Goal: Information Seeking & Learning: Compare options

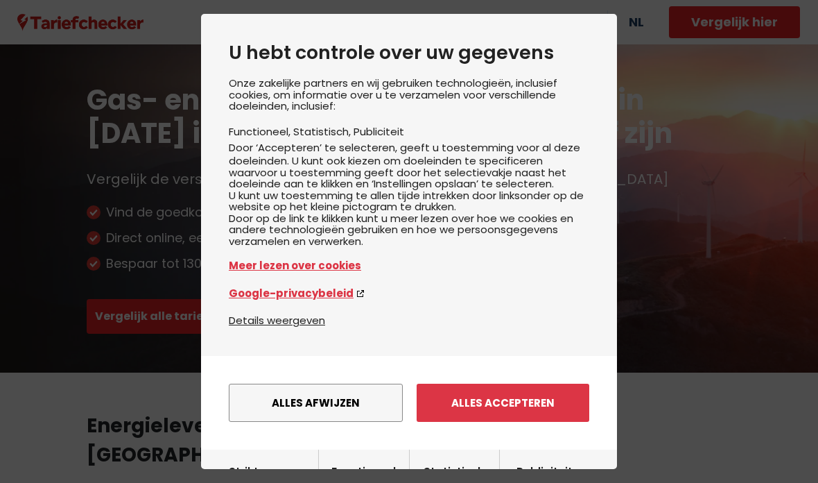
click at [317, 393] on button "Alles afwijzen" at bounding box center [316, 403] width 174 height 38
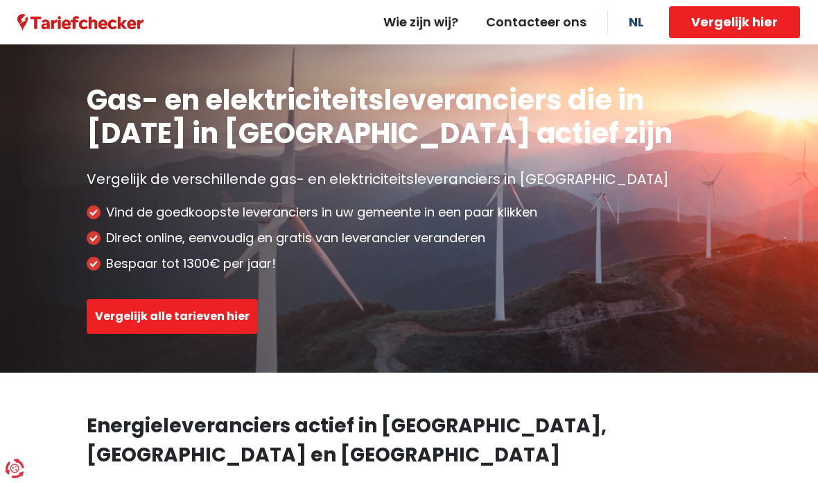
click at [203, 318] on button "Vergelijk alle tarieven hier" at bounding box center [172, 316] width 171 height 35
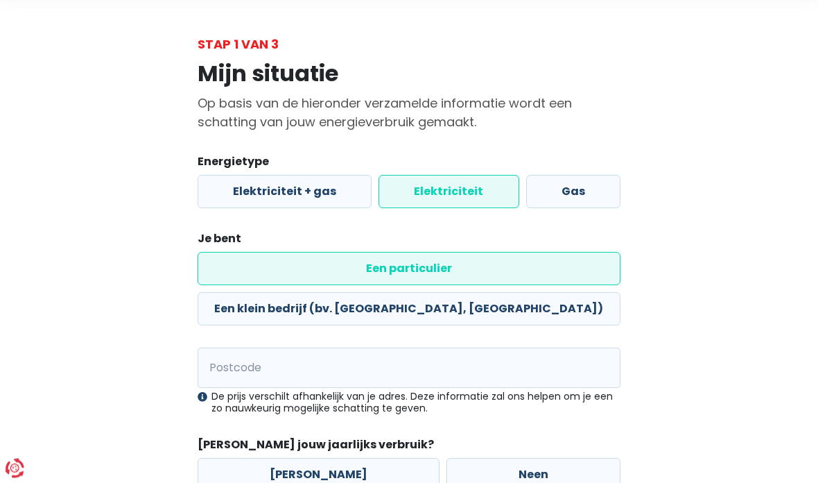
scroll to position [54, 0]
click at [412, 348] on input "Postcode" at bounding box center [409, 368] width 423 height 40
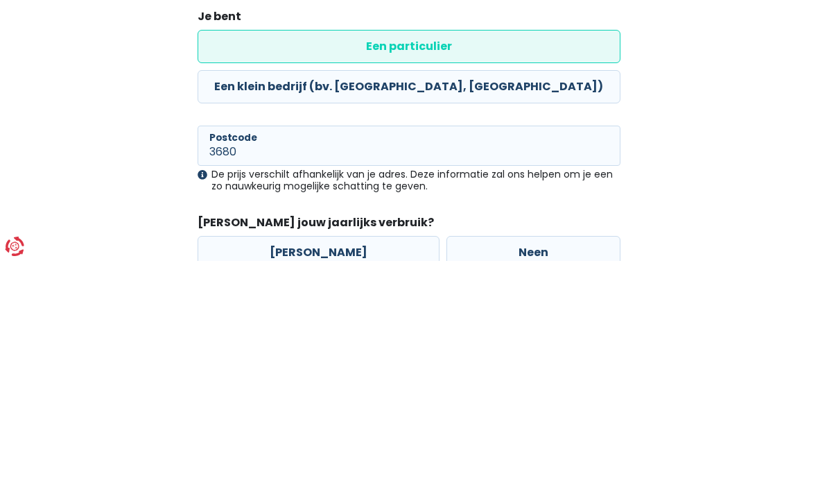
scroll to position [75, 0]
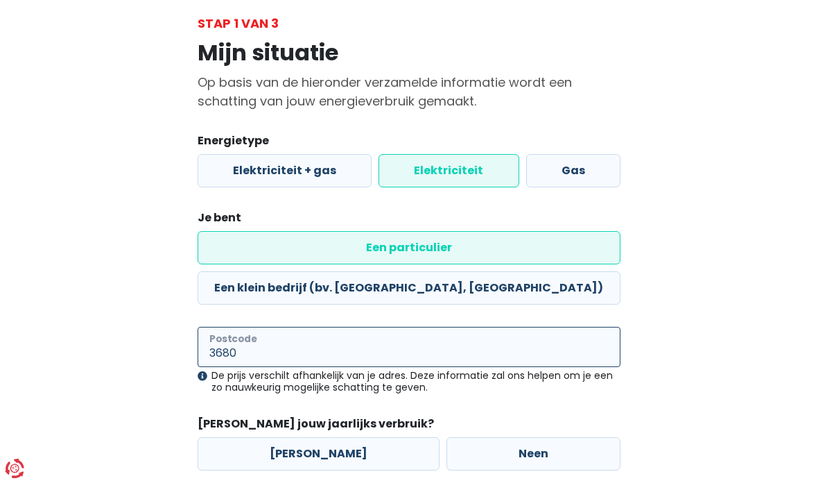
type input "3680"
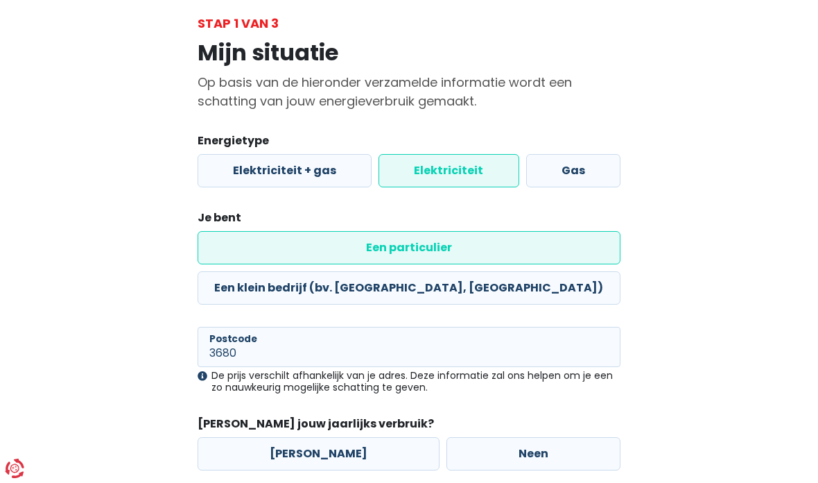
click at [560, 437] on label "Neen" at bounding box center [534, 453] width 174 height 33
click at [560, 437] on input "Neen" at bounding box center [534, 453] width 174 height 33
radio input "true"
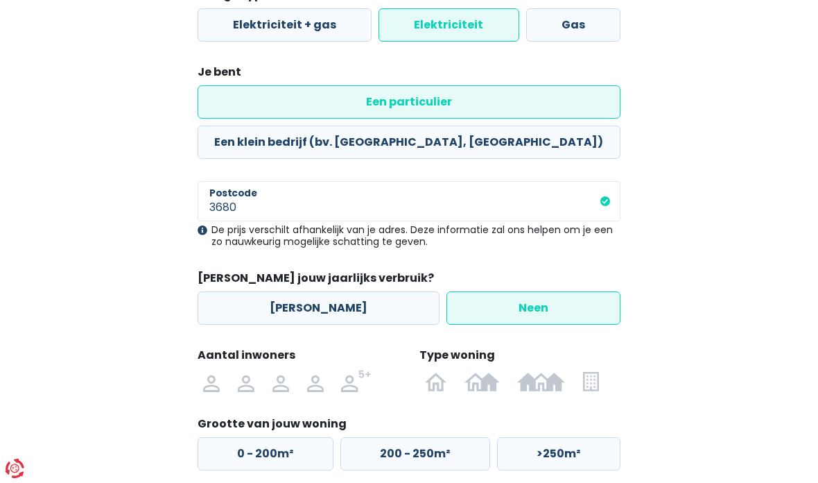
scroll to position [276, 0]
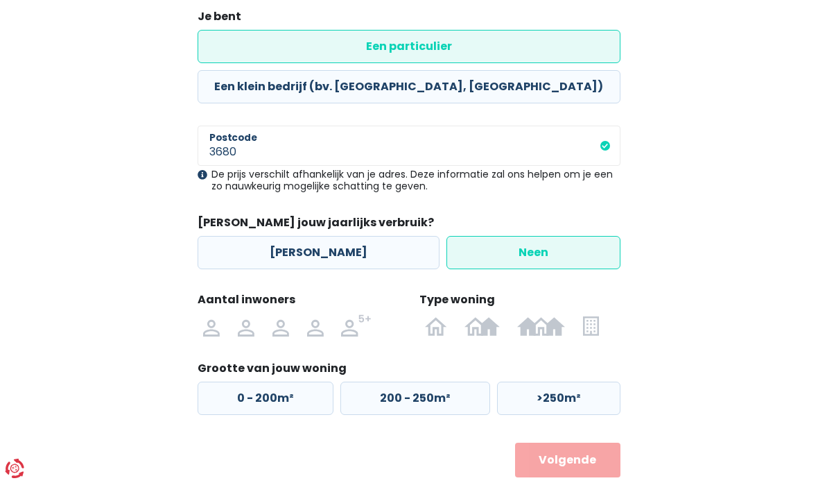
click at [451, 381] on label "200 - 250m²" at bounding box center [416, 397] width 150 height 33
click at [451, 381] on input "200 - 250m²" at bounding box center [416, 397] width 150 height 33
radio input "true"
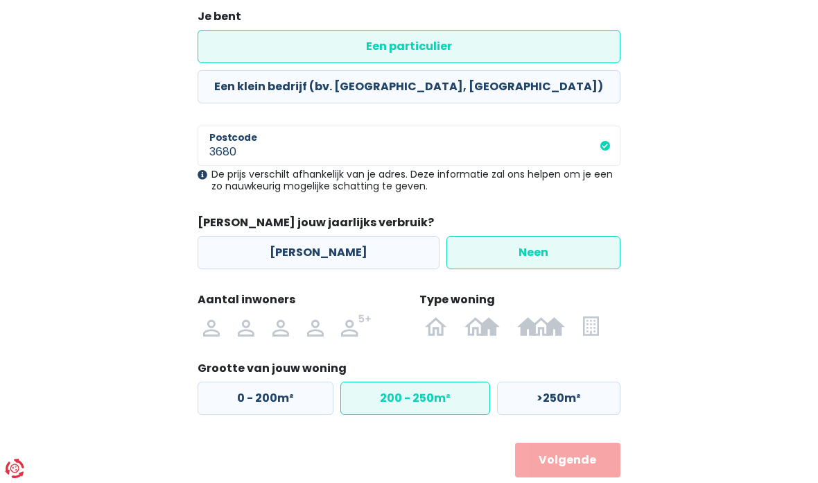
click at [0, 0] on img at bounding box center [0, 0] width 0 height 0
click at [314, 314] on input "radio" at bounding box center [315, 325] width 35 height 22
radio input "true"
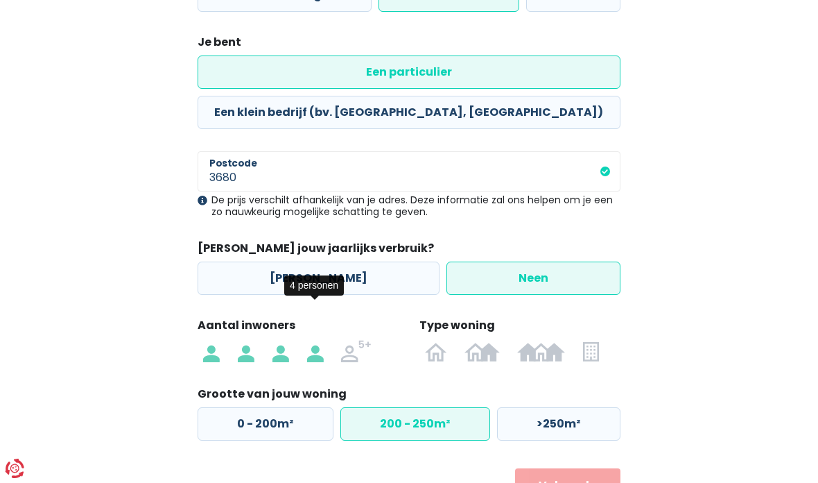
scroll to position [250, 0]
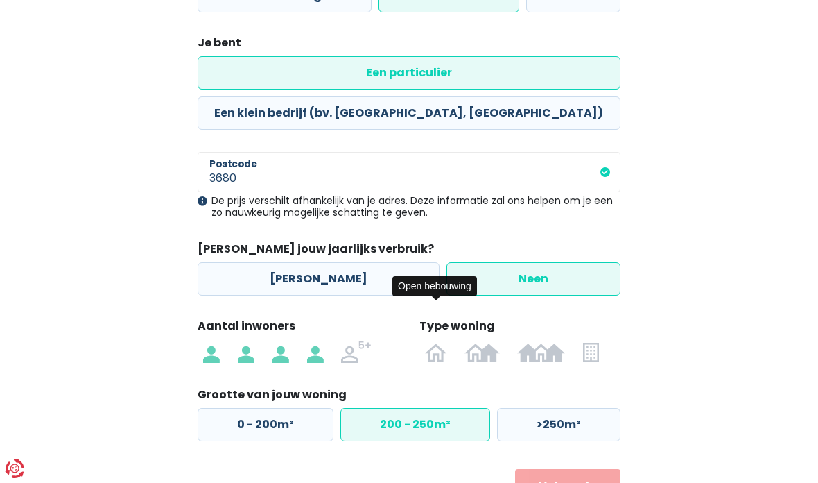
click at [0, 0] on img at bounding box center [0, 0] width 0 height 0
click at [435, 341] on input "radio" at bounding box center [436, 352] width 40 height 22
radio input "true"
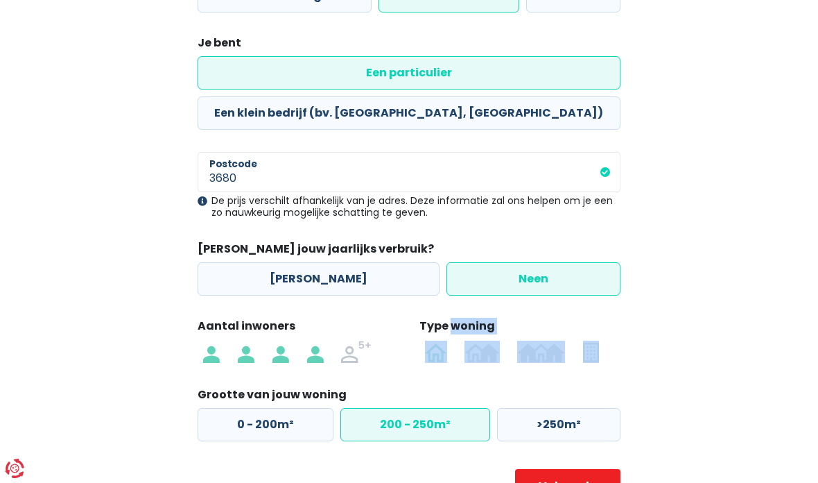
click at [698, 352] on div "Mijn situatie Op basis van de hieronder verzamelde informatie wordt een schatti…" at bounding box center [409, 181] width 666 height 646
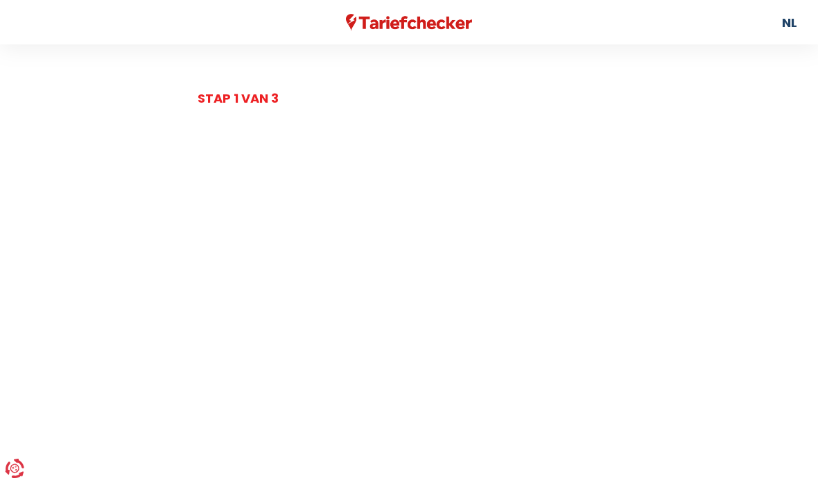
select select
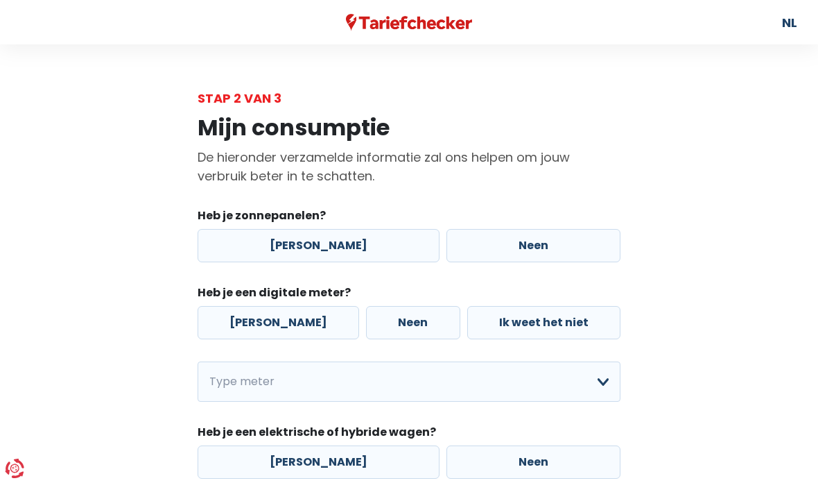
click at [310, 244] on label "[PERSON_NAME]" at bounding box center [319, 245] width 242 height 33
click at [310, 244] on input "[PERSON_NAME]" at bounding box center [319, 245] width 242 height 33
radio input "true"
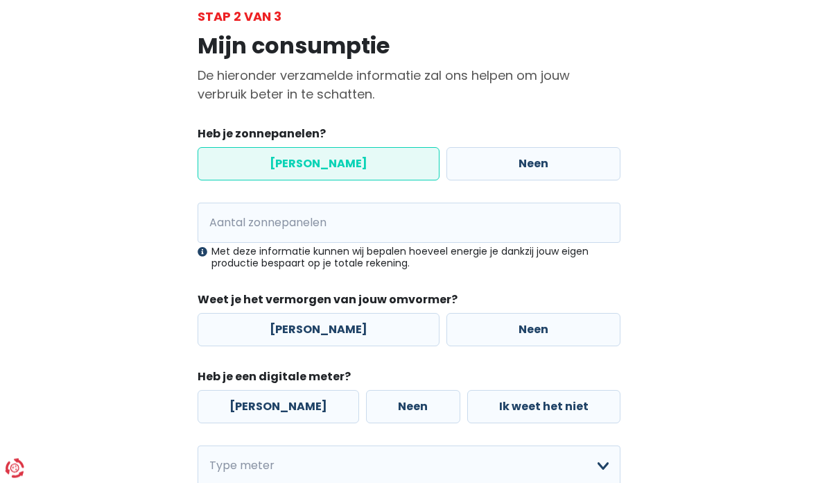
scroll to position [82, 0]
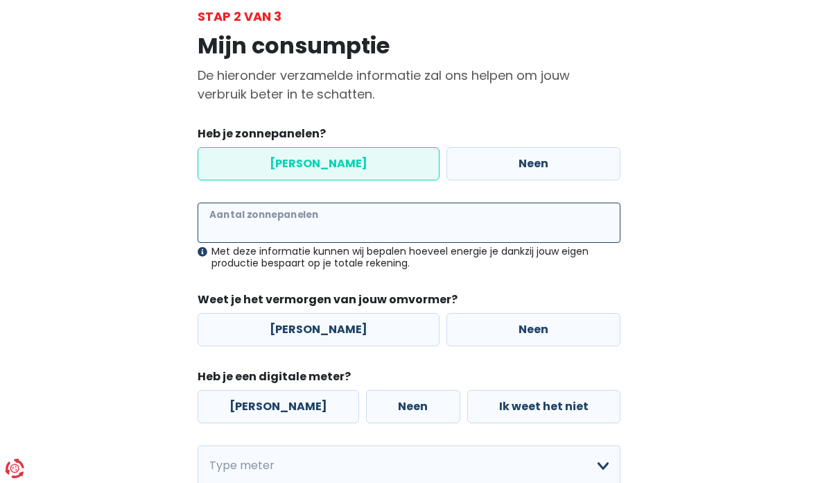
click at [344, 226] on input "Aantal zonnepanelen" at bounding box center [409, 223] width 423 height 40
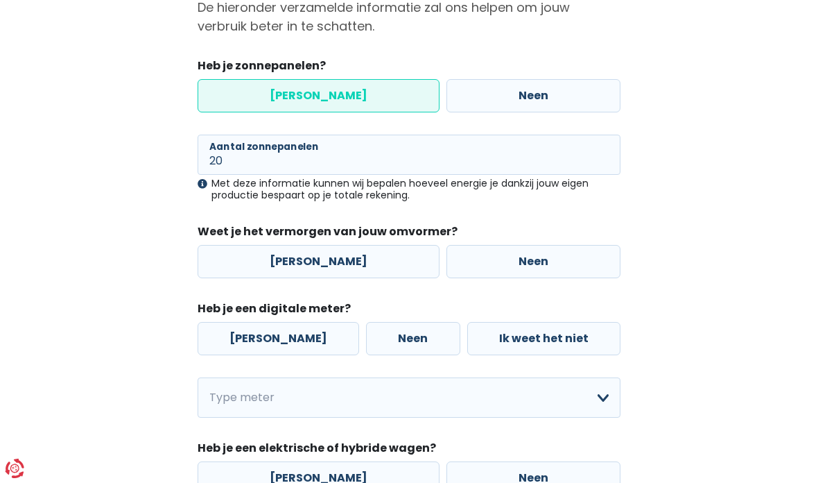
scroll to position [151, 0]
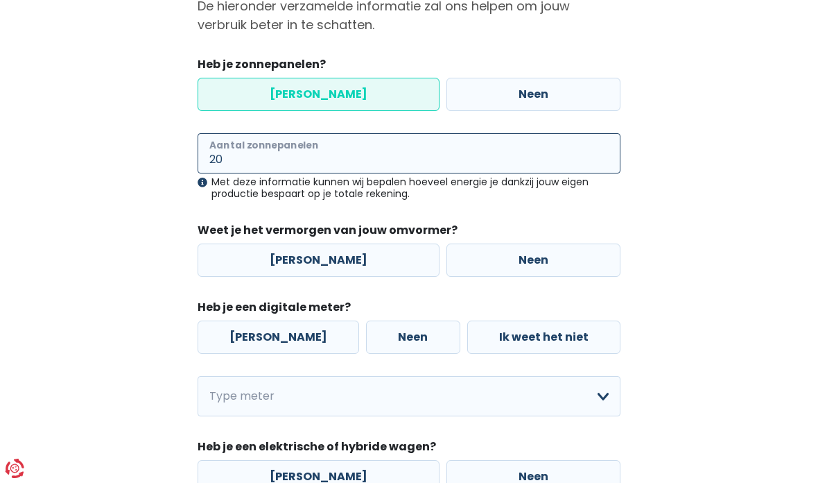
type input "20"
click at [530, 253] on label "Neen" at bounding box center [534, 259] width 174 height 33
click at [530, 253] on input "Neen" at bounding box center [534, 259] width 174 height 33
radio input "true"
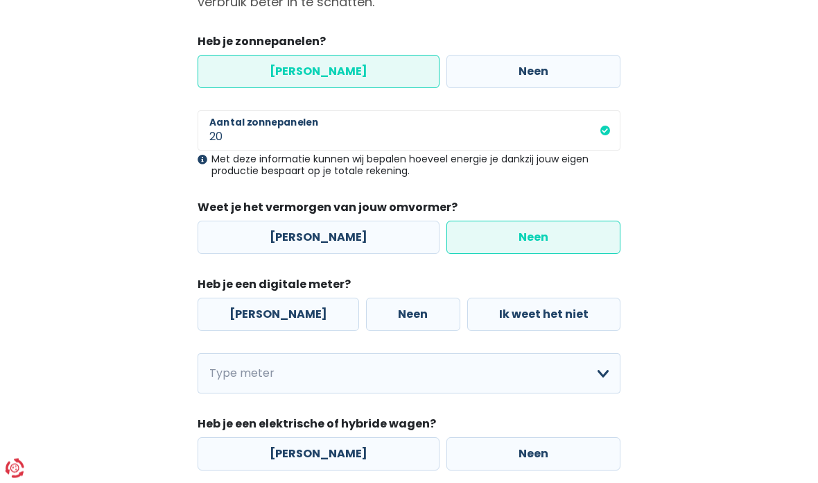
scroll to position [174, 0]
click at [268, 313] on label "[PERSON_NAME]" at bounding box center [279, 314] width 162 height 33
click at [268, 313] on input "[PERSON_NAME]" at bounding box center [279, 314] width 162 height 33
radio input "true"
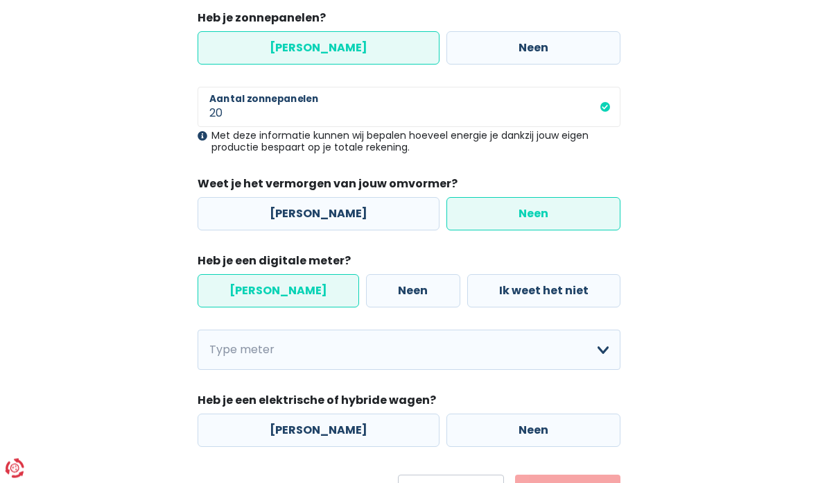
scroll to position [214, 0]
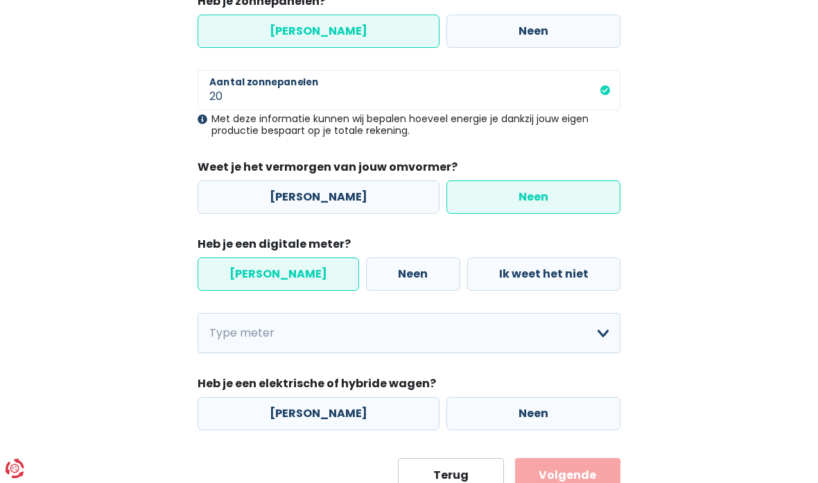
click at [567, 420] on label "Neen" at bounding box center [534, 413] width 174 height 33
click at [567, 420] on input "Neen" at bounding box center [534, 413] width 174 height 33
radio input "true"
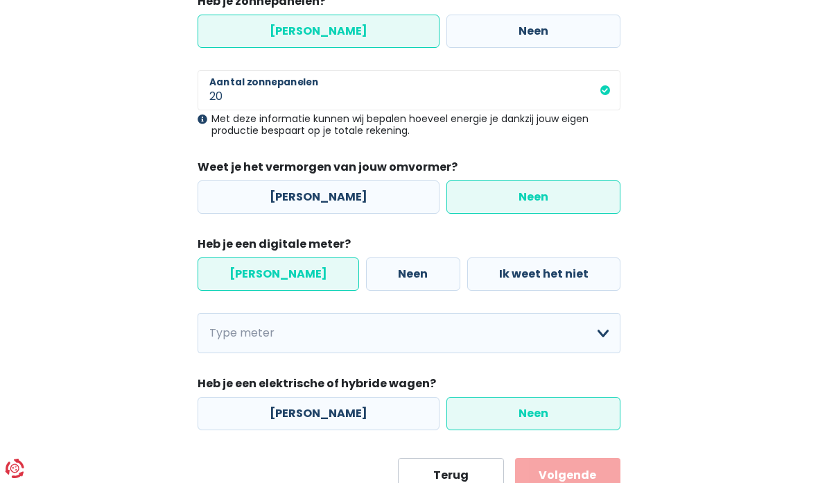
click at [583, 479] on button "Volgende" at bounding box center [567, 475] width 105 height 35
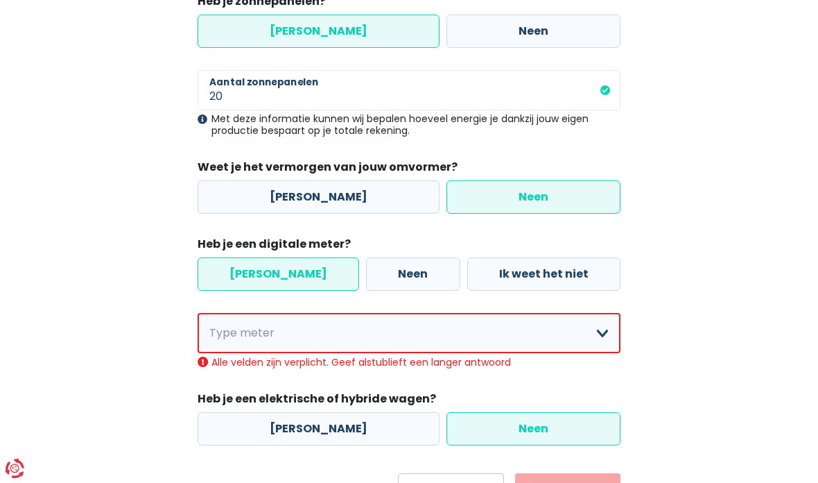
scroll to position [230, 0]
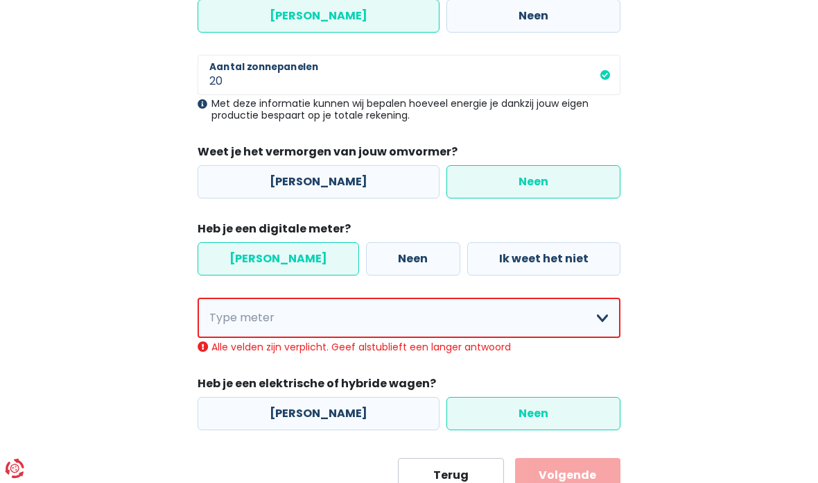
click at [602, 330] on select "Enkelvoudig Tweevoudig Enkelvoudig + uitsluitend nachttarief Tweevoudig + uitsl…" at bounding box center [409, 318] width 423 height 40
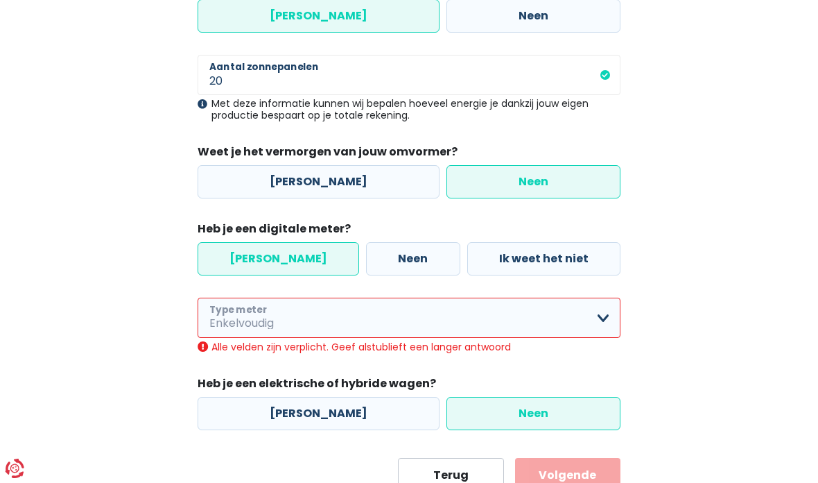
select select "day_single_rate"
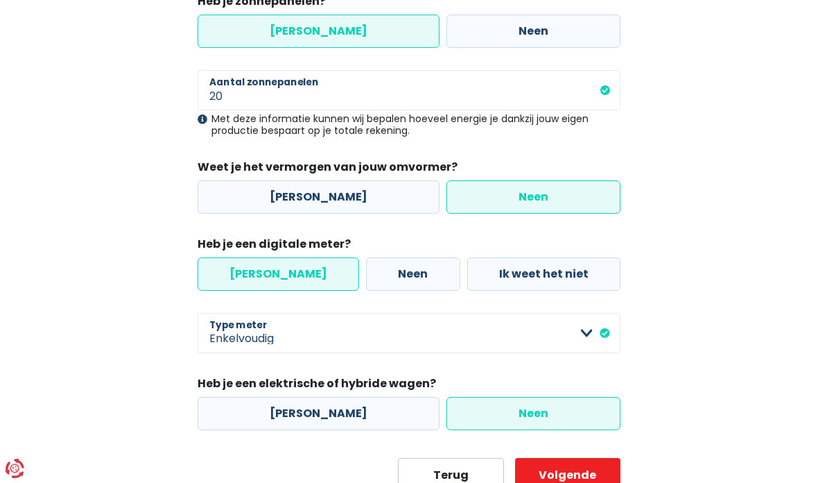
click at [583, 477] on button "Volgende" at bounding box center [567, 475] width 105 height 35
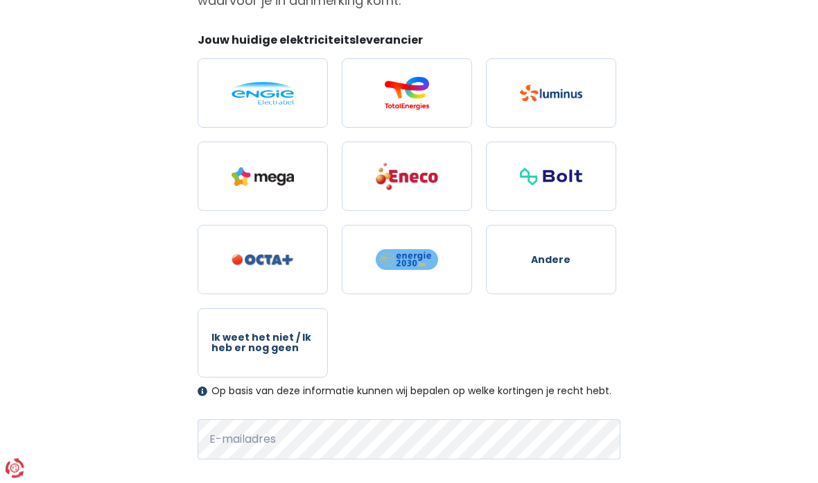
scroll to position [179, 0]
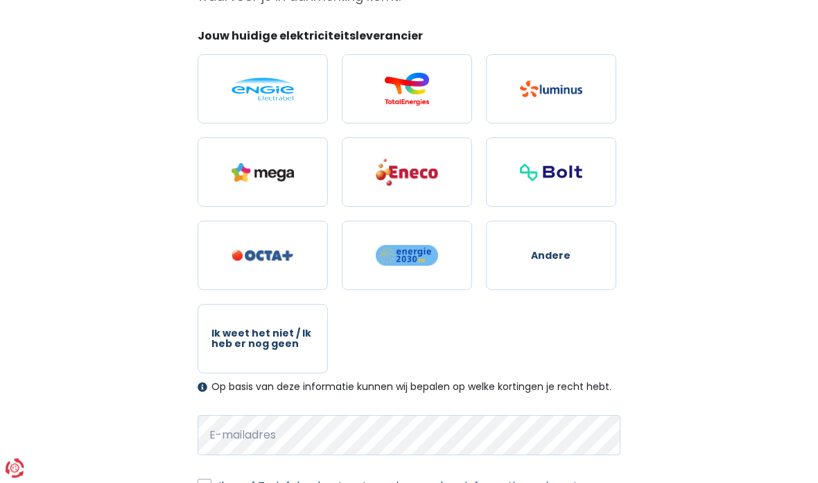
click at [260, 341] on span "Ik weet het niet / Ik heb er nog geen" at bounding box center [263, 340] width 103 height 22
click at [260, 341] on input "Ik weet het niet / Ik heb er nog geen" at bounding box center [263, 339] width 130 height 69
radio input "true"
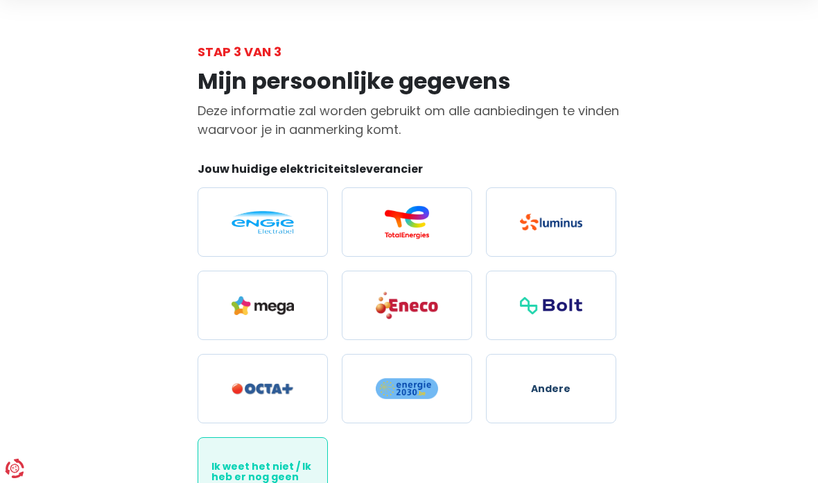
scroll to position [0, 0]
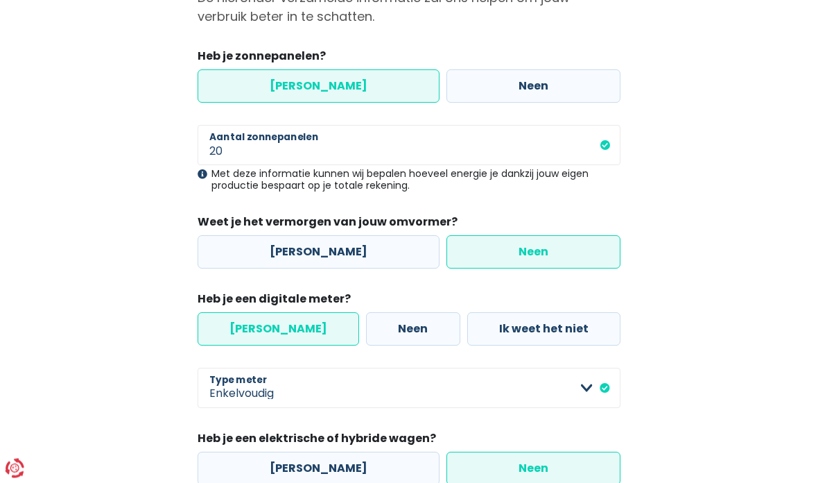
scroll to position [159, 0]
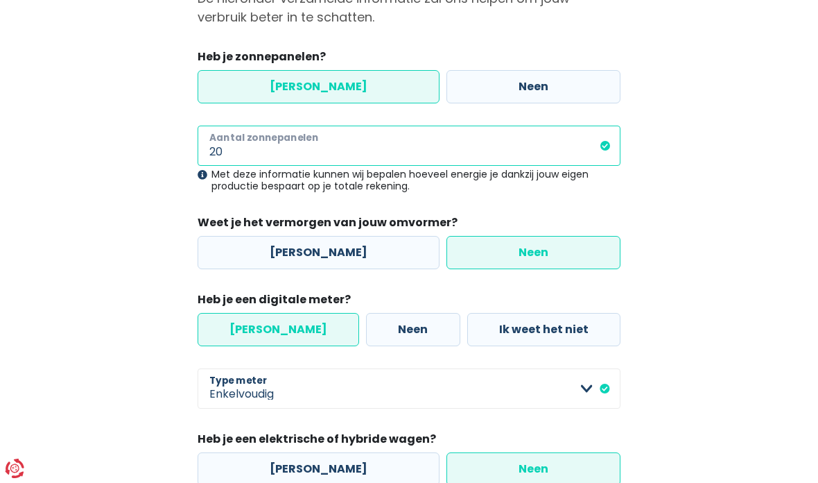
click at [246, 152] on input "20" at bounding box center [409, 146] width 423 height 40
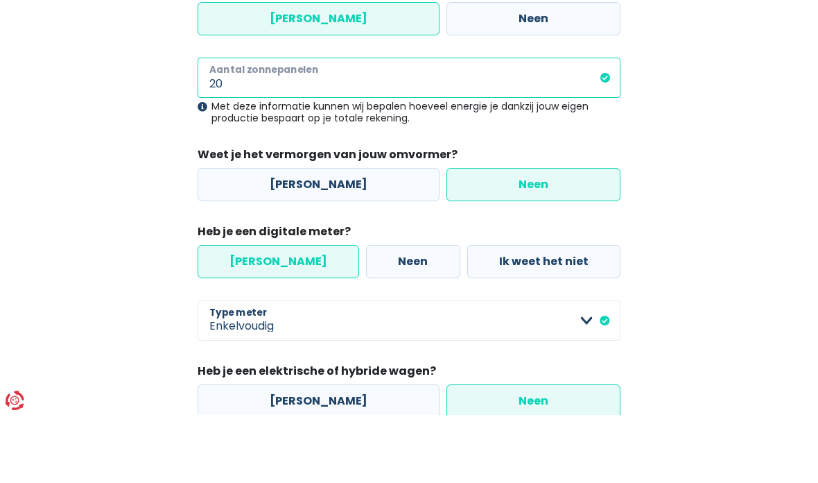
type input "2"
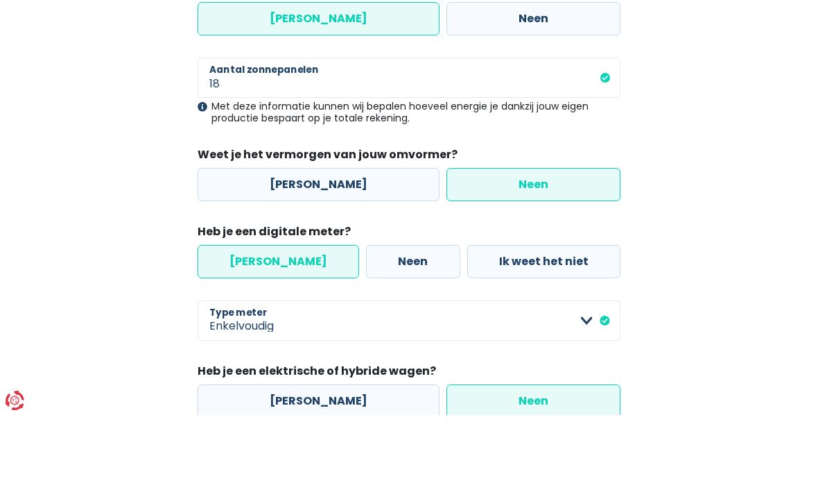
scroll to position [227, 0]
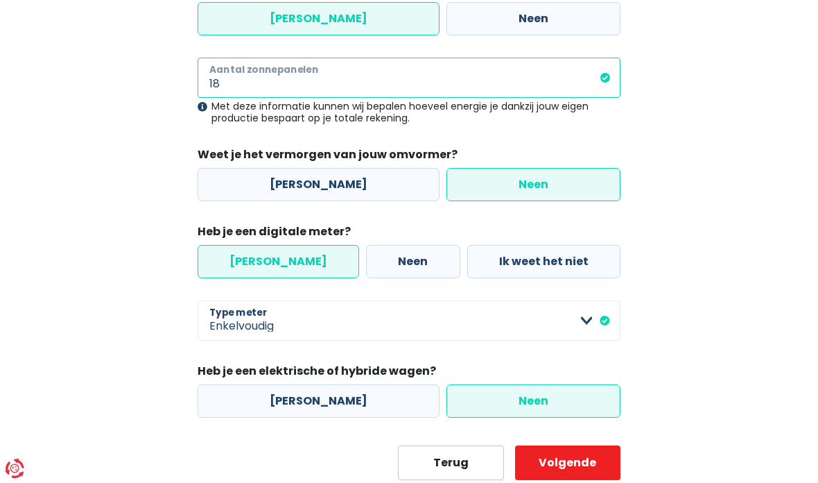
type input "18"
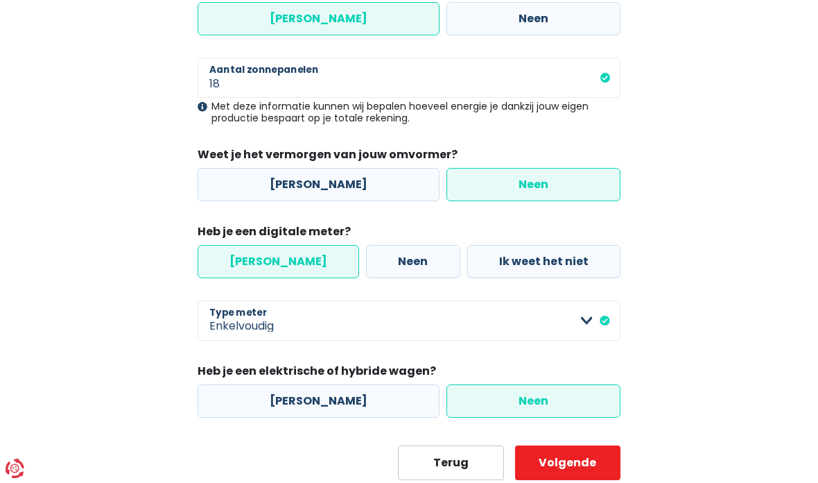
click at [524, 258] on label "Ik weet het niet" at bounding box center [544, 261] width 153 height 33
click at [524, 258] on input "Ik weet het niet" at bounding box center [544, 261] width 153 height 33
radio input "true"
radio input "false"
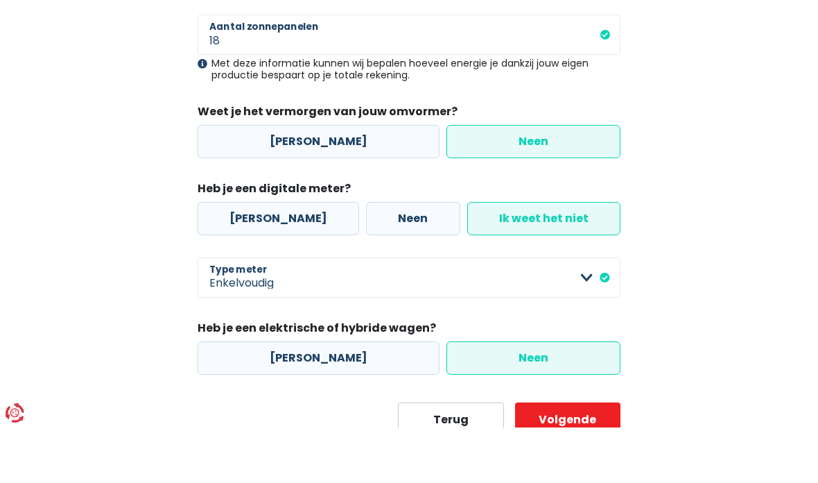
click at [590, 313] on select "Enkelvoudig Tweevoudig Enkelvoudig + uitsluitend nachttarief Tweevoudig + uitsl…" at bounding box center [409, 333] width 423 height 40
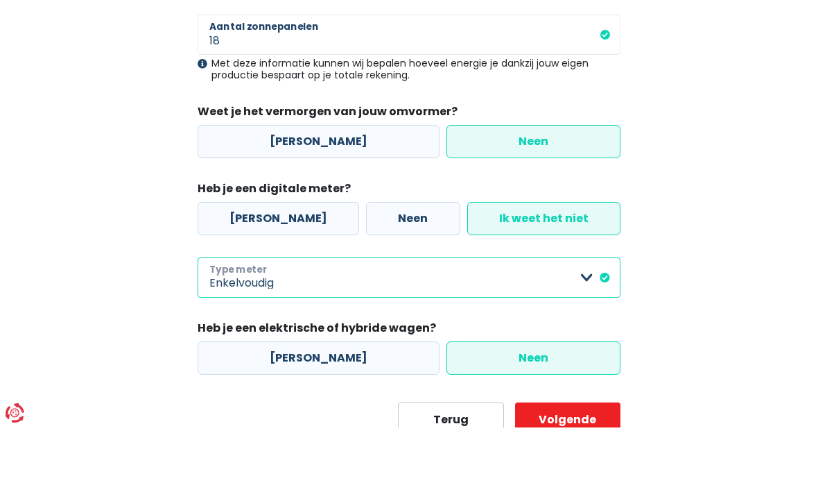
scroll to position [270, 0]
select select "day_single_rate"
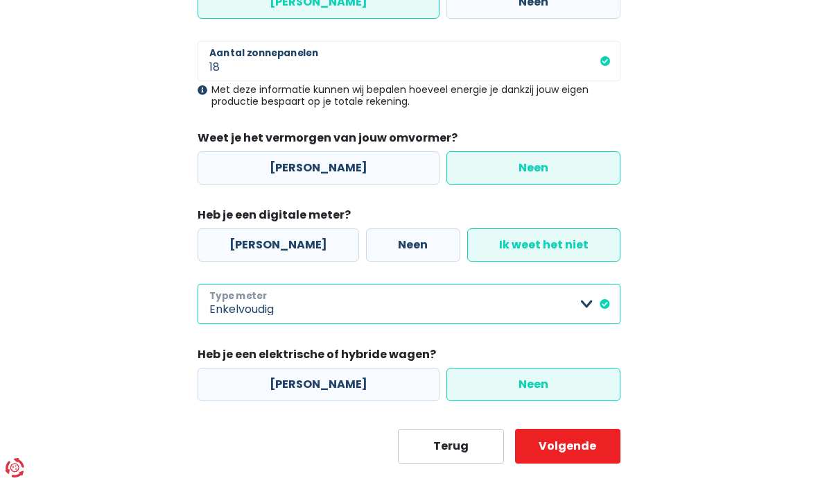
scroll to position [242, 0]
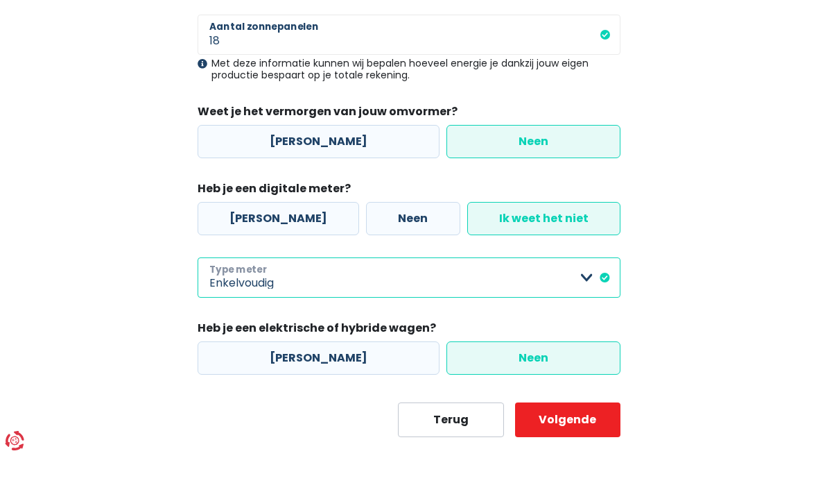
click at [576, 285] on select "Enkelvoudig Tweevoudig Enkelvoudig + uitsluitend nachttarief Tweevoudig + uitsl…" at bounding box center [409, 305] width 423 height 40
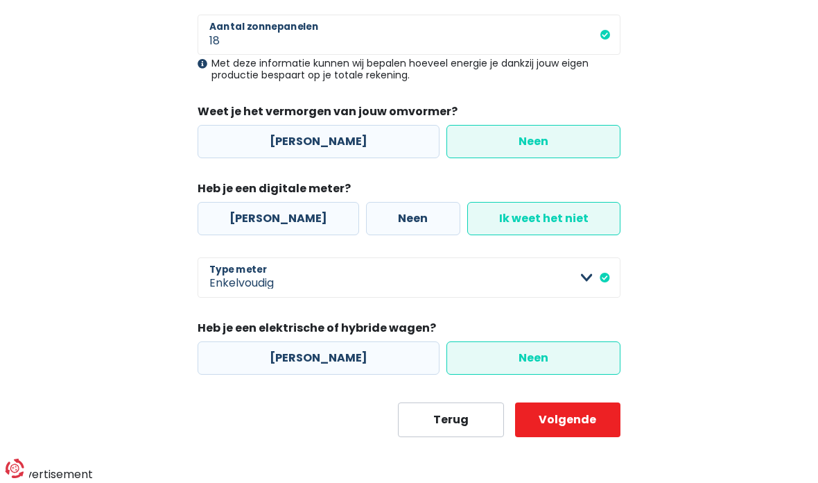
click at [569, 426] on button "Volgende" at bounding box center [567, 419] width 105 height 35
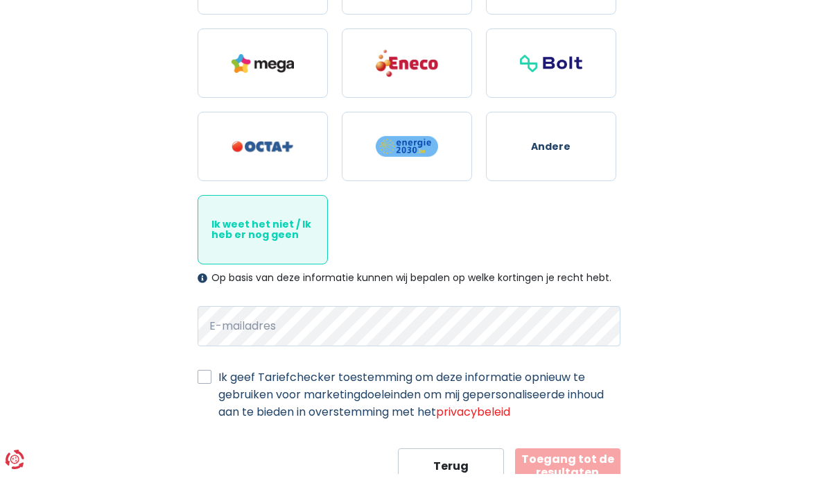
scroll to position [335, 0]
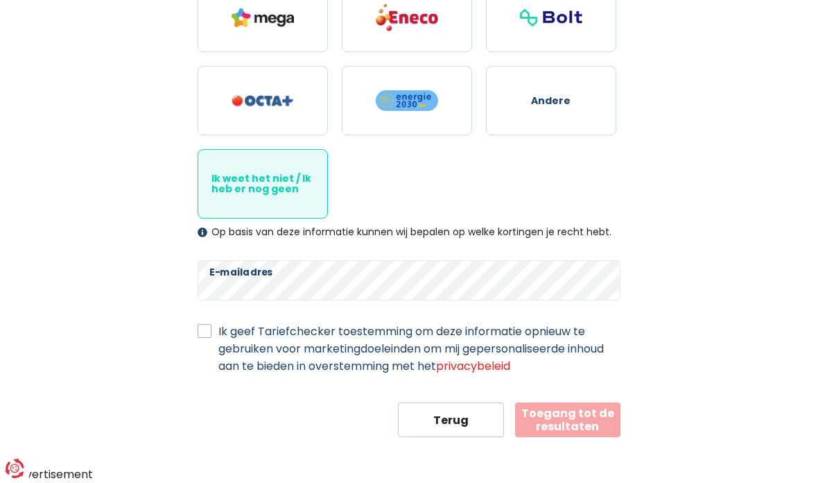
click at [218, 331] on label "Ik geef Tariefchecker toestemming om deze informatie opnieuw te gebruiken voor …" at bounding box center [419, 349] width 402 height 52
click at [209, 331] on input "Ik geef Tariefchecker toestemming om deze informatie opnieuw te gebruiken voor …" at bounding box center [205, 330] width 14 height 14
checkbox input "true"
click at [562, 420] on button "Toegang tot de resultaten" at bounding box center [567, 419] width 105 height 35
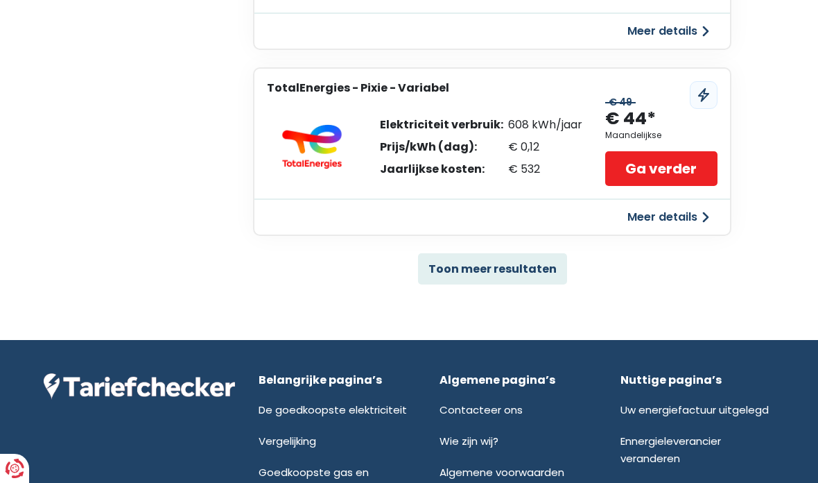
scroll to position [985, 0]
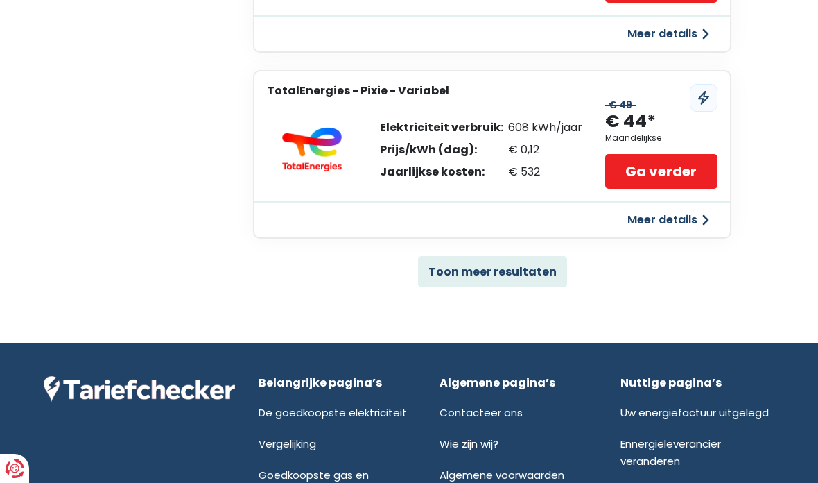
click at [529, 271] on button "Toon meer resultaten" at bounding box center [492, 271] width 149 height 31
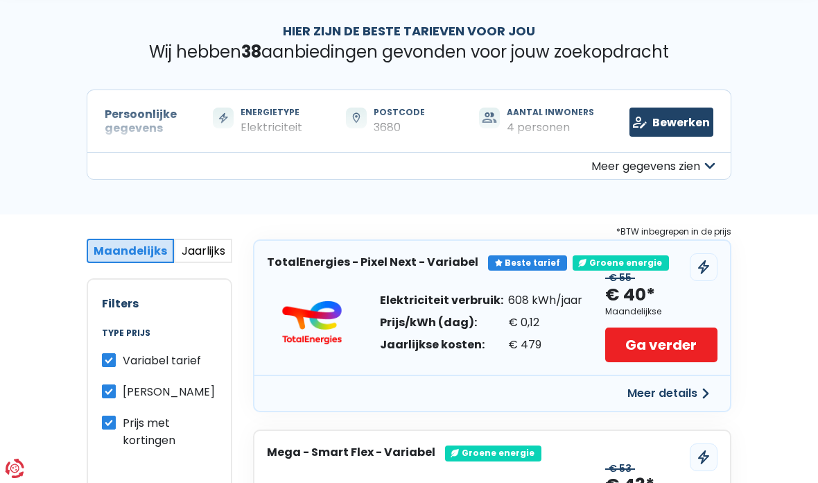
scroll to position [68, 0]
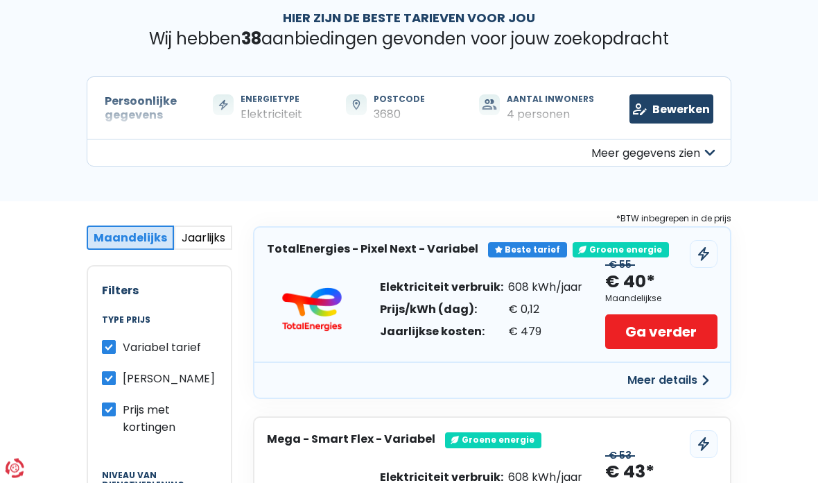
click at [678, 378] on button "Meer details" at bounding box center [668, 380] width 98 height 25
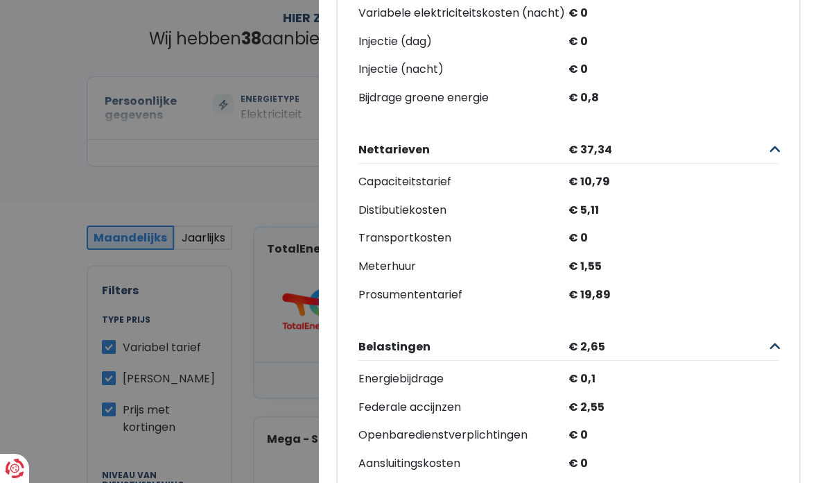
scroll to position [391, 0]
